Goal: Navigation & Orientation: Understand site structure

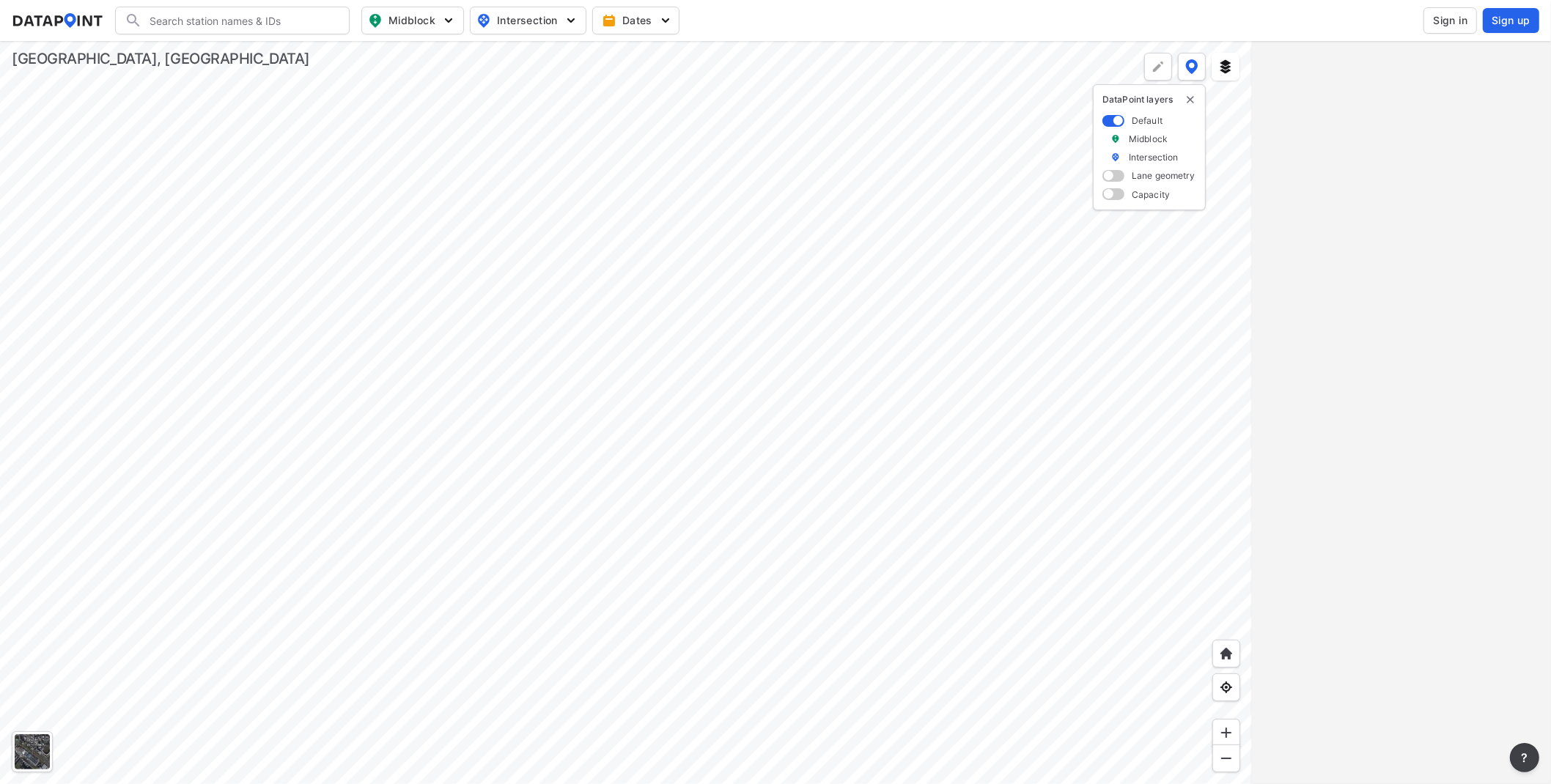
click at [849, 463] on div at bounding box center [626, 413] width 1252 height 743
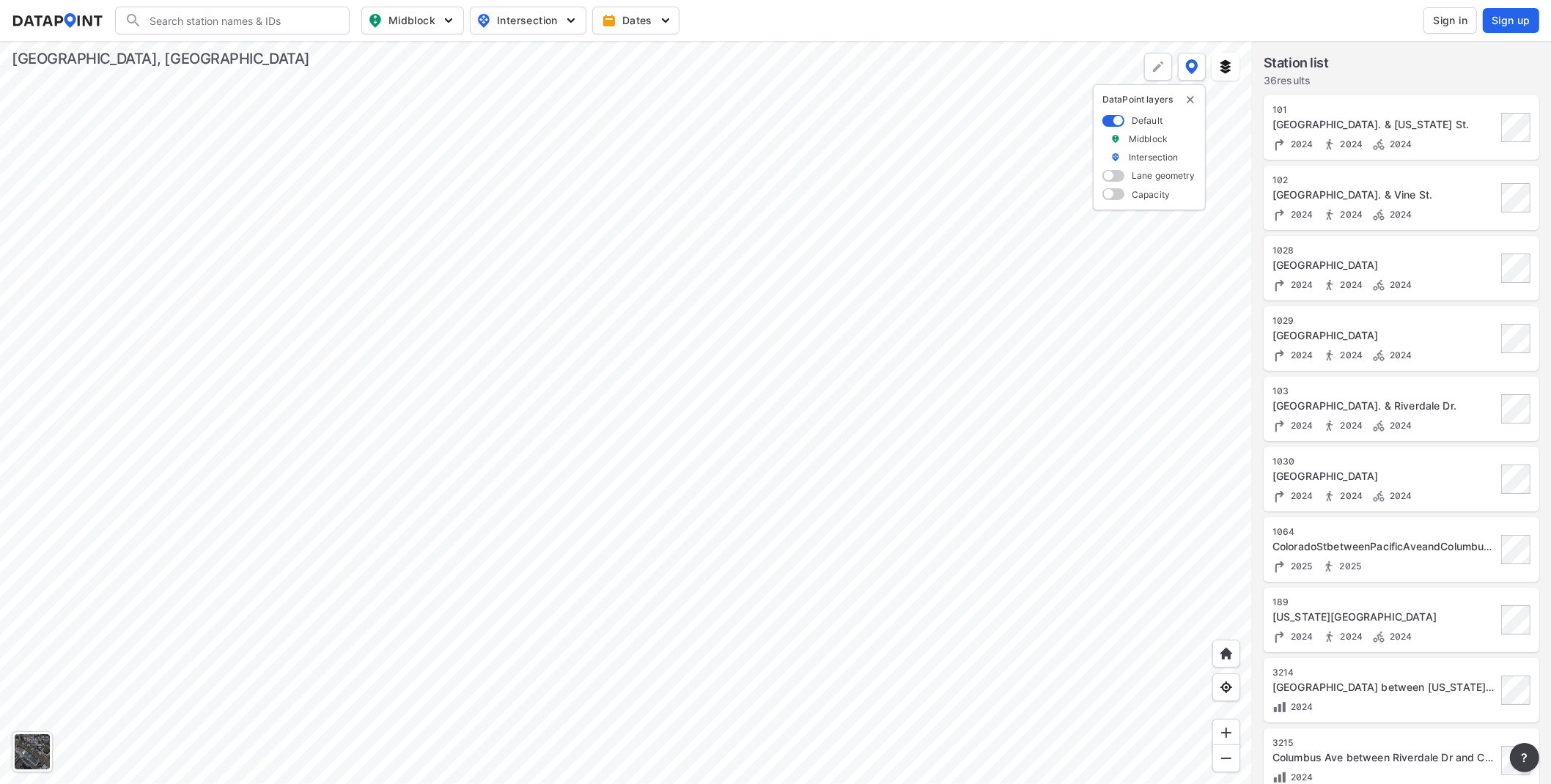
click at [296, 368] on div at bounding box center [626, 413] width 1252 height 743
click at [390, 344] on div at bounding box center [626, 413] width 1252 height 743
click at [916, 554] on div at bounding box center [626, 413] width 1252 height 743
click at [864, 554] on div at bounding box center [626, 413] width 1252 height 743
click at [738, 426] on div at bounding box center [626, 413] width 1252 height 743
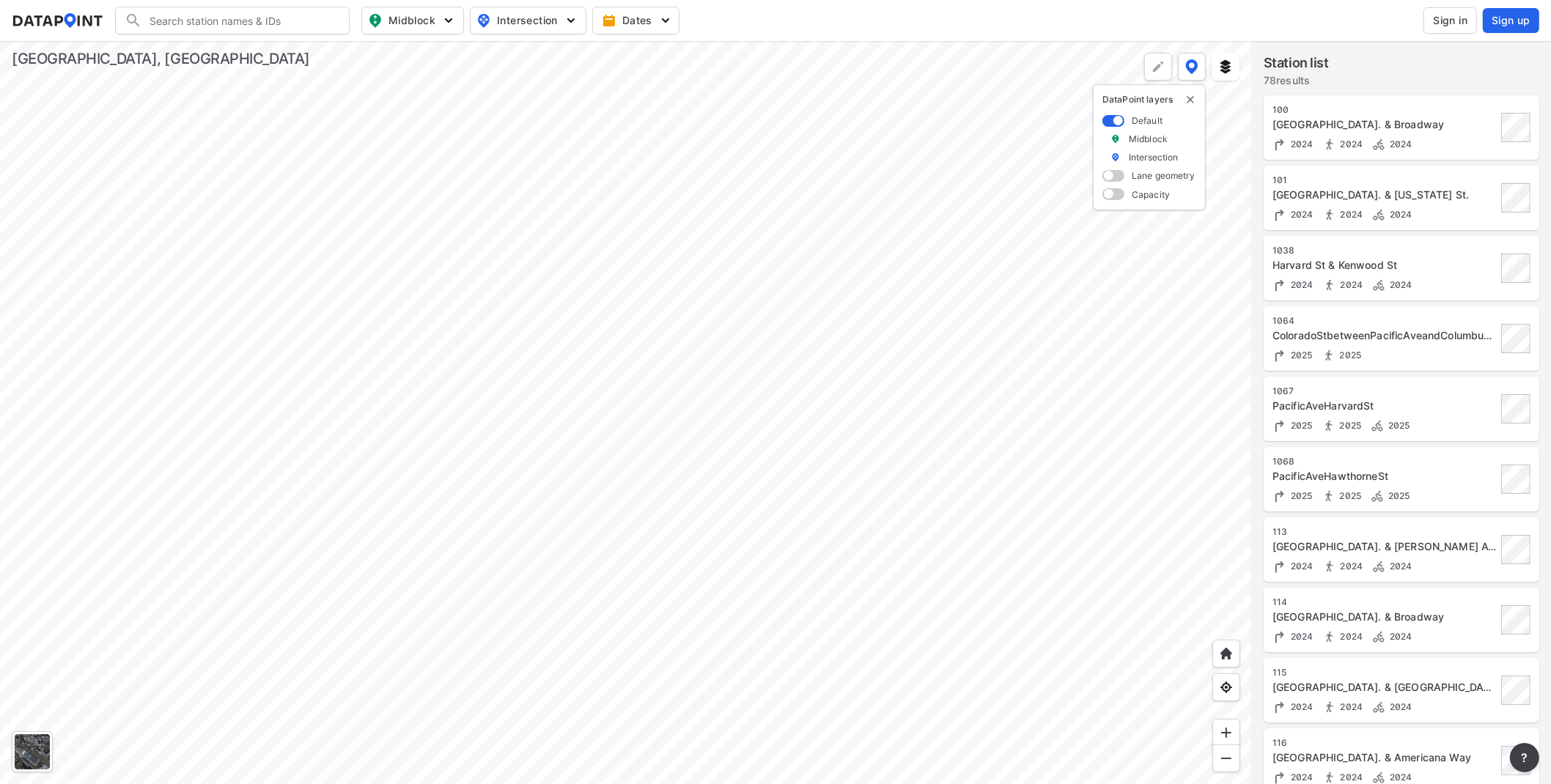
click at [715, 297] on div at bounding box center [626, 413] width 1252 height 743
click at [677, 117] on div at bounding box center [626, 413] width 1252 height 743
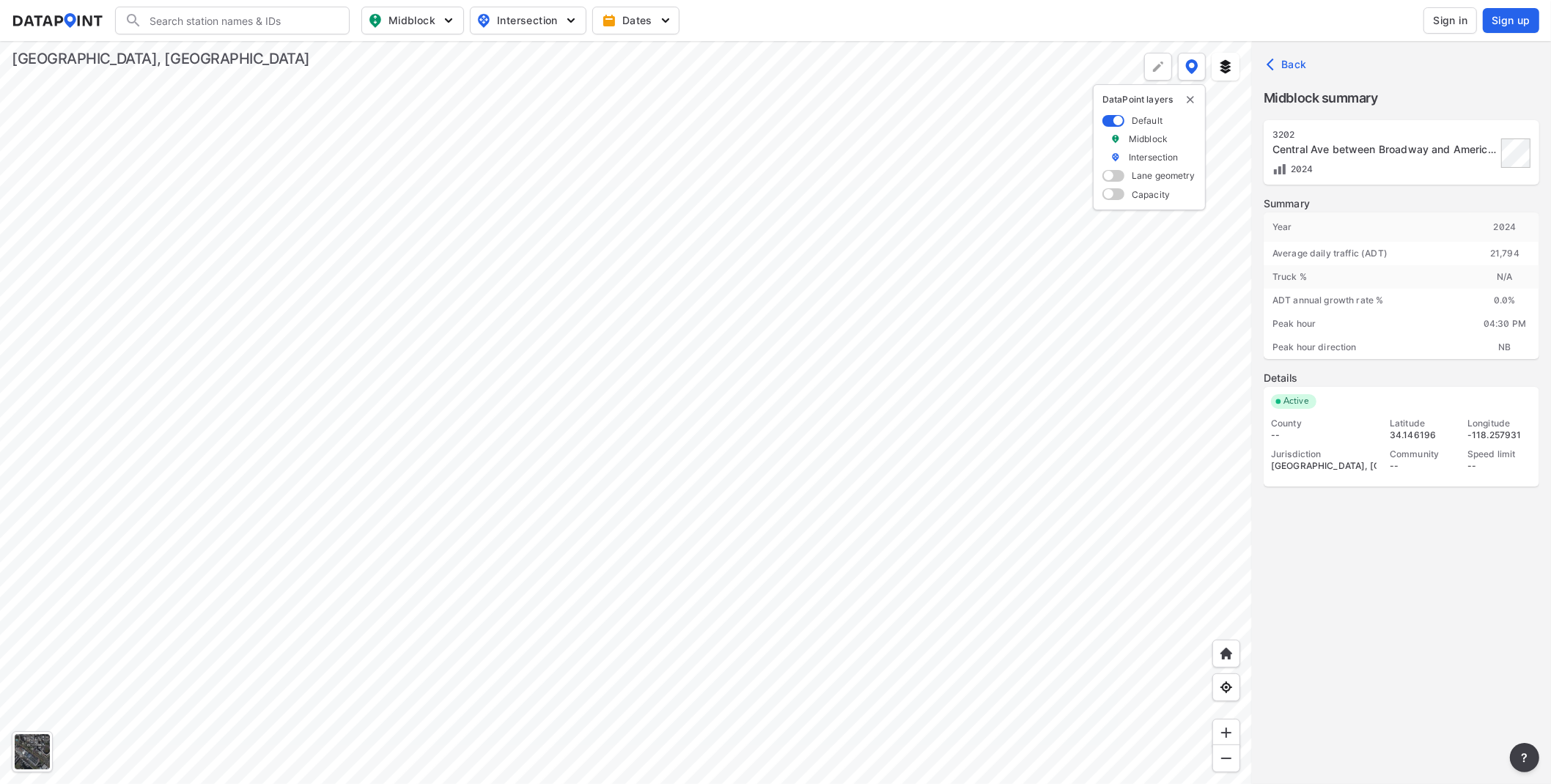
click at [683, 554] on div at bounding box center [626, 413] width 1252 height 743
click at [712, 167] on div at bounding box center [626, 413] width 1252 height 743
click at [760, 396] on div at bounding box center [626, 413] width 1252 height 743
click at [685, 489] on div at bounding box center [626, 413] width 1252 height 743
click at [786, 211] on div at bounding box center [626, 413] width 1252 height 743
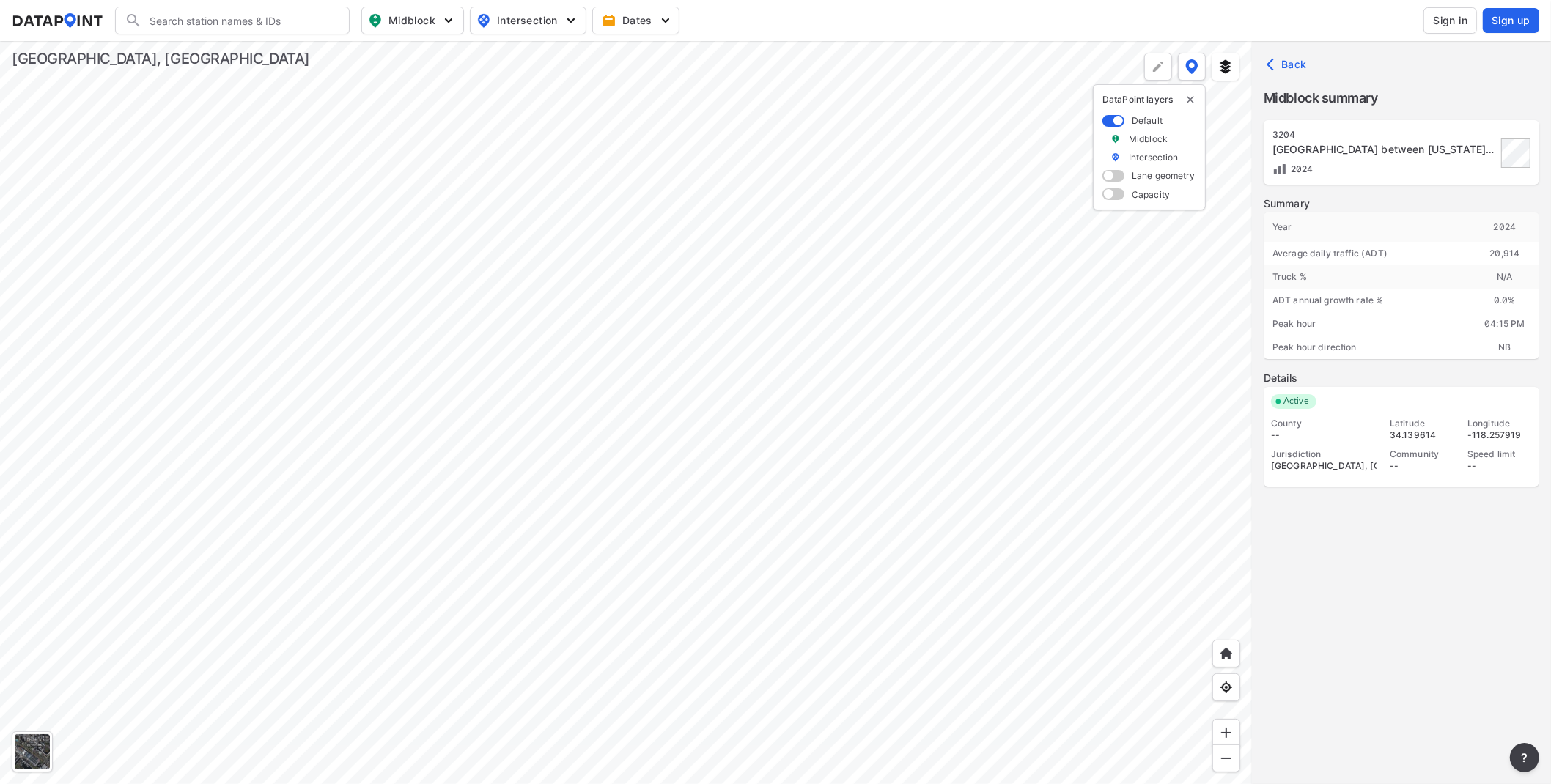
click at [797, 364] on div at bounding box center [626, 413] width 1252 height 743
click at [722, 438] on div at bounding box center [626, 413] width 1252 height 743
click at [842, 248] on div at bounding box center [626, 413] width 1252 height 743
click at [809, 382] on div at bounding box center [626, 413] width 1252 height 743
click at [759, 512] on div at bounding box center [626, 413] width 1252 height 743
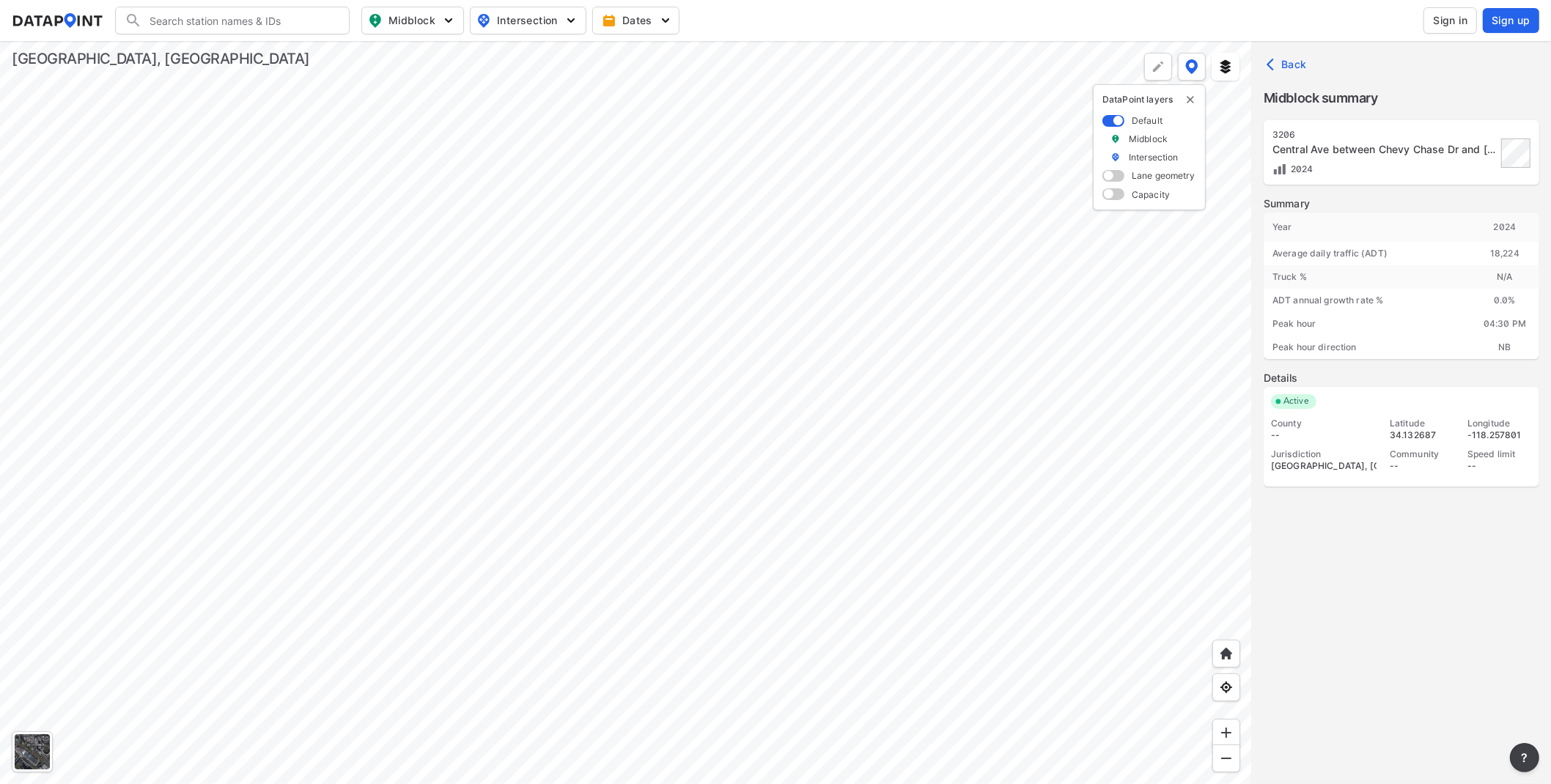
click at [778, 310] on div at bounding box center [626, 413] width 1252 height 743
click at [783, 405] on div at bounding box center [626, 413] width 1252 height 743
click at [797, 482] on div at bounding box center [626, 413] width 1252 height 743
click at [742, 554] on div at bounding box center [626, 413] width 1252 height 743
click at [860, 551] on div at bounding box center [626, 413] width 1252 height 743
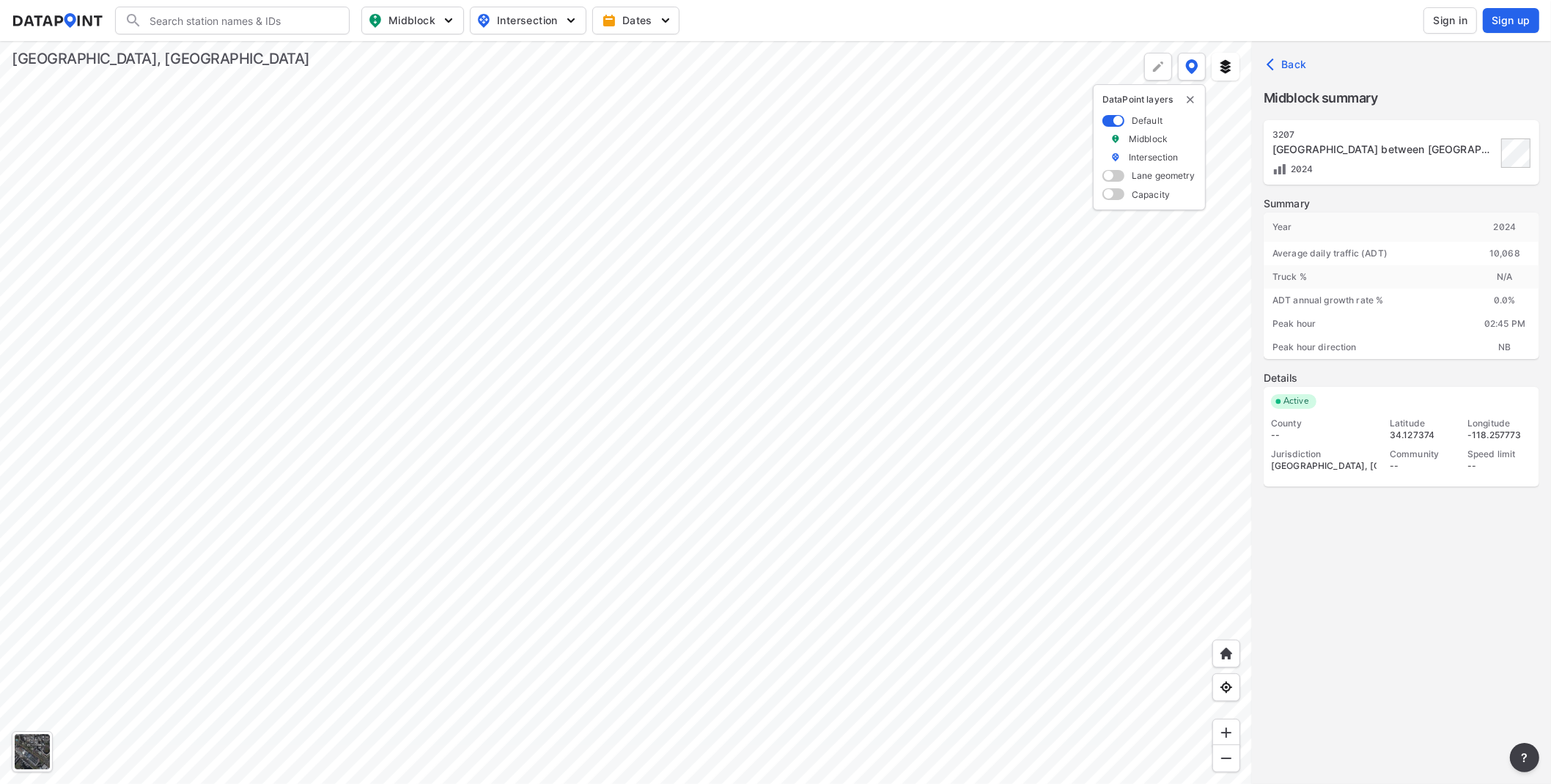
click at [895, 407] on div at bounding box center [626, 413] width 1252 height 743
click at [723, 554] on div at bounding box center [626, 413] width 1252 height 743
click at [1007, 417] on div at bounding box center [626, 413] width 1252 height 743
click at [429, 422] on div at bounding box center [626, 413] width 1252 height 743
click at [717, 429] on div at bounding box center [626, 413] width 1252 height 743
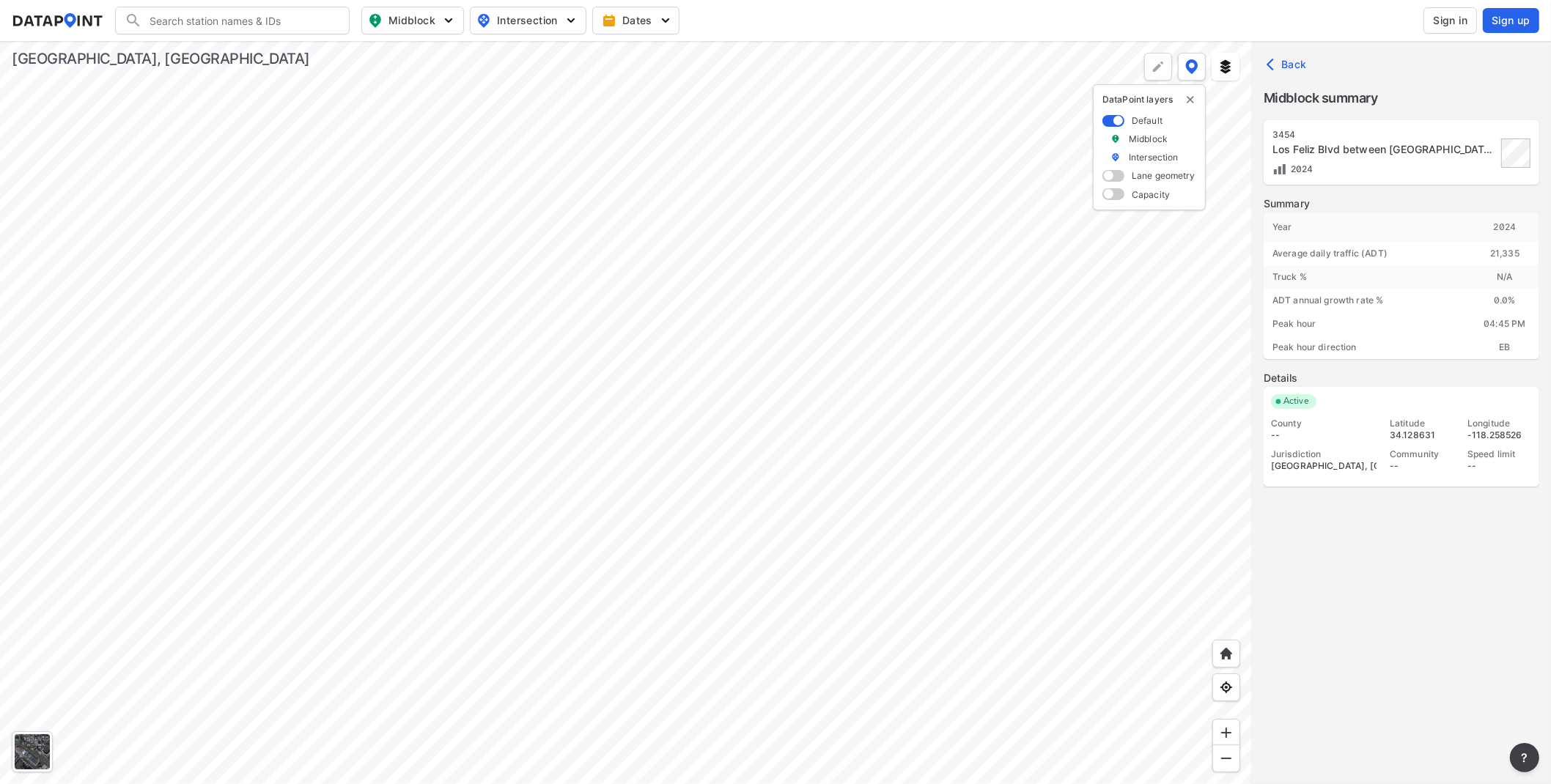
click at [472, 486] on div at bounding box center [626, 413] width 1252 height 743
click at [841, 496] on div at bounding box center [626, 413] width 1252 height 743
click at [806, 381] on div at bounding box center [626, 413] width 1252 height 743
